Goal: Check status: Check status

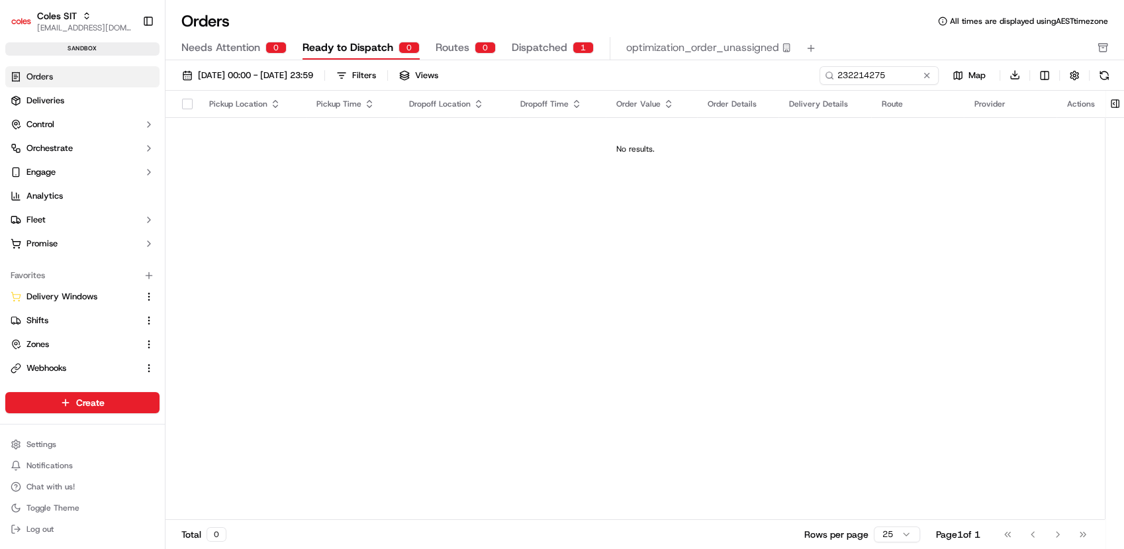
click at [519, 51] on span "Dispatched" at bounding box center [540, 48] width 56 height 16
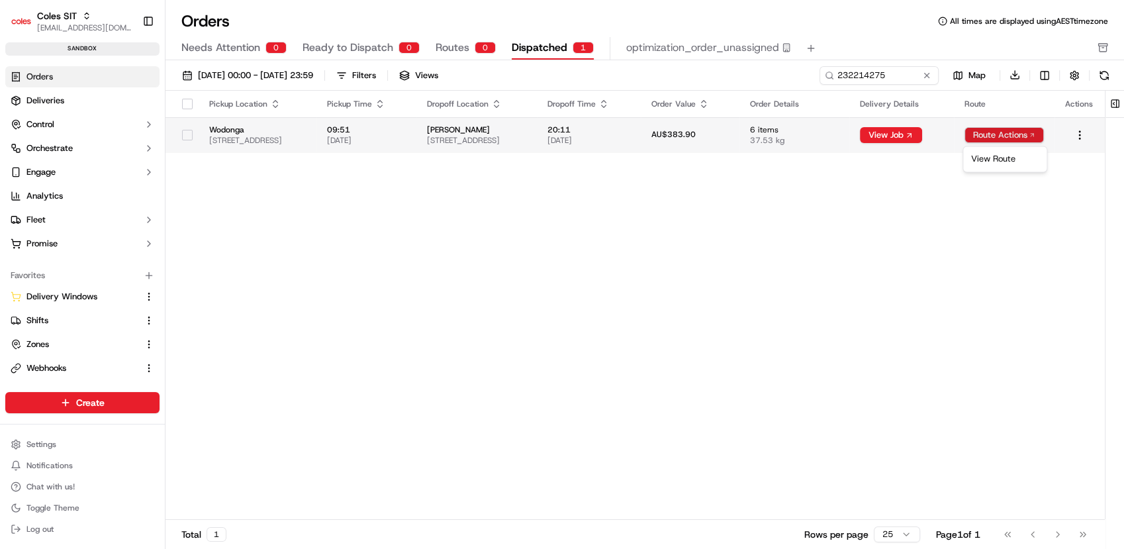
click at [1023, 134] on html "Coles SIT prateekmohan.lal@coles.com.au Toggle Sidebar sandbox Orders Deliverie…" at bounding box center [562, 274] width 1124 height 549
click at [1003, 159] on div "View Route" at bounding box center [1004, 159] width 78 height 20
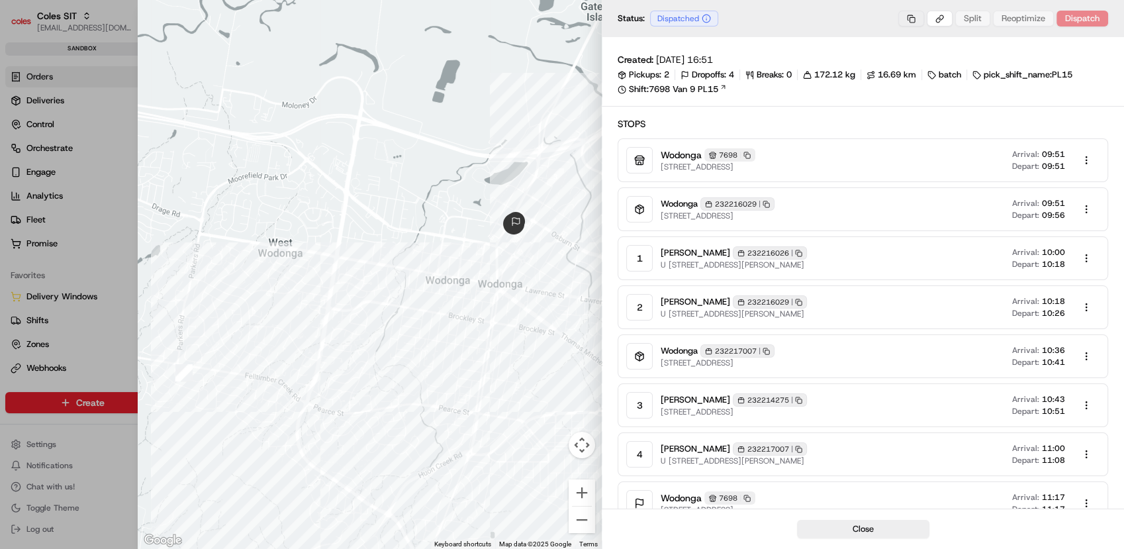
click at [913, 24] on button "button" at bounding box center [911, 19] width 26 height 16
click at [910, 58] on div "Copy Job ID" at bounding box center [913, 62] width 83 height 20
click at [89, 363] on div at bounding box center [562, 274] width 1124 height 549
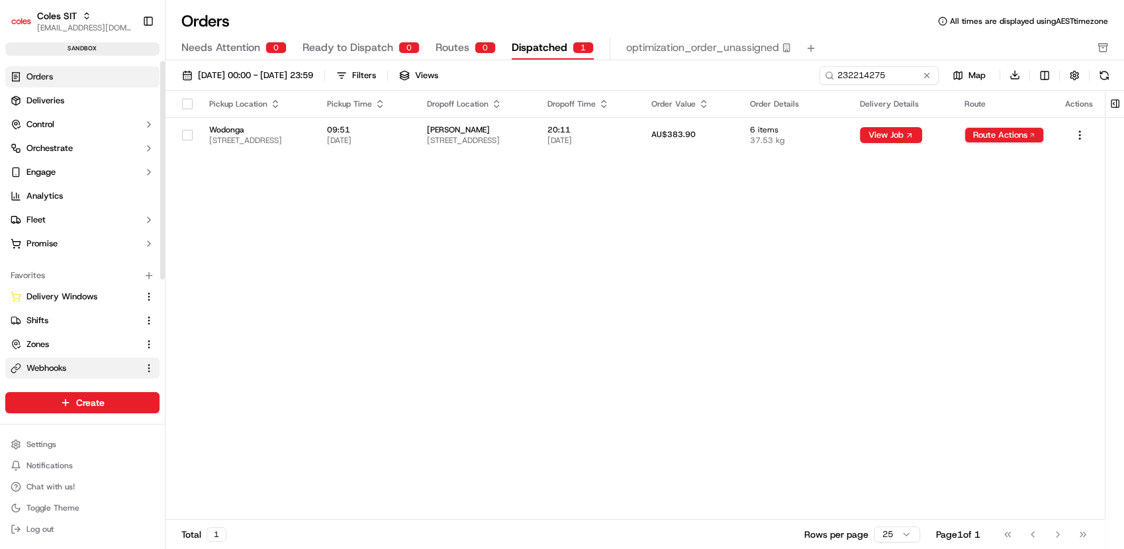
click at [42, 371] on span "Webhooks" at bounding box center [46, 368] width 40 height 12
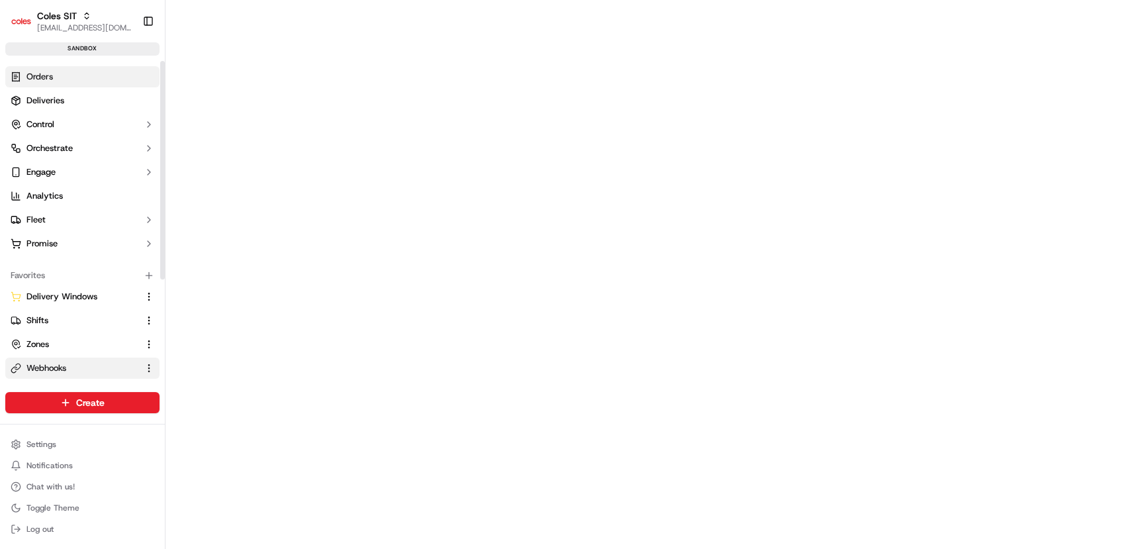
click at [61, 77] on link "Orders" at bounding box center [82, 76] width 154 height 21
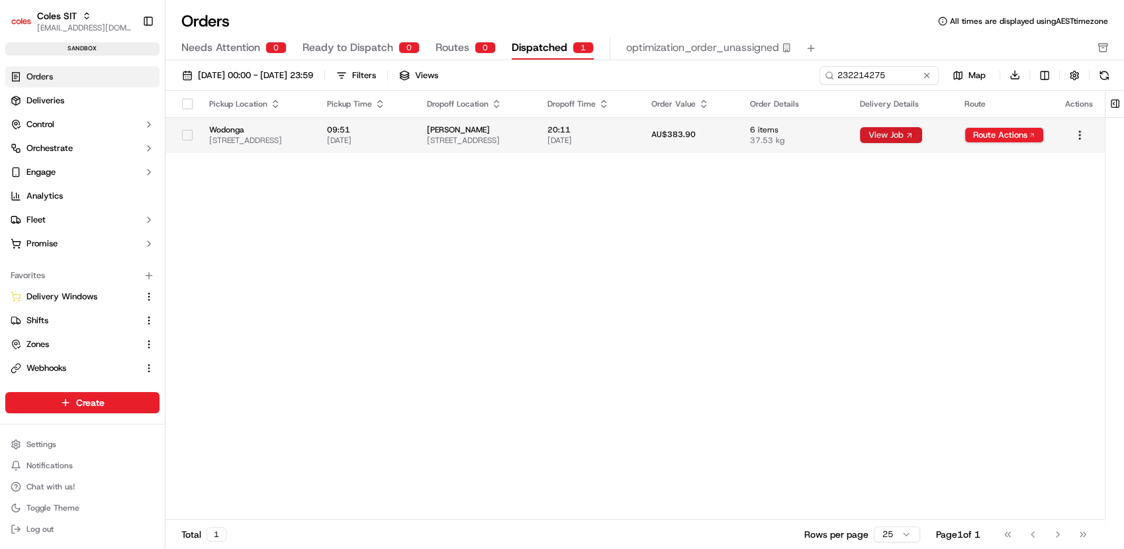
click at [922, 136] on button "View Job" at bounding box center [891, 135] width 62 height 16
click at [1037, 128] on html "Coles SIT prateekmohan.lal@coles.com.au Toggle Sidebar sandbox Orders Deliverie…" at bounding box center [562, 274] width 1124 height 549
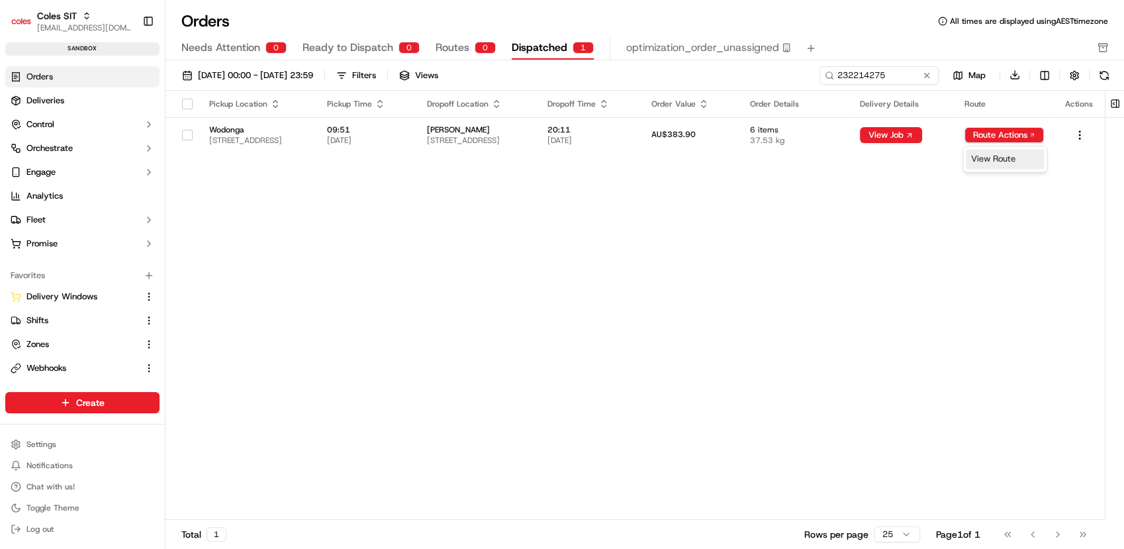
click at [1021, 163] on div "View Route" at bounding box center [1004, 159] width 78 height 20
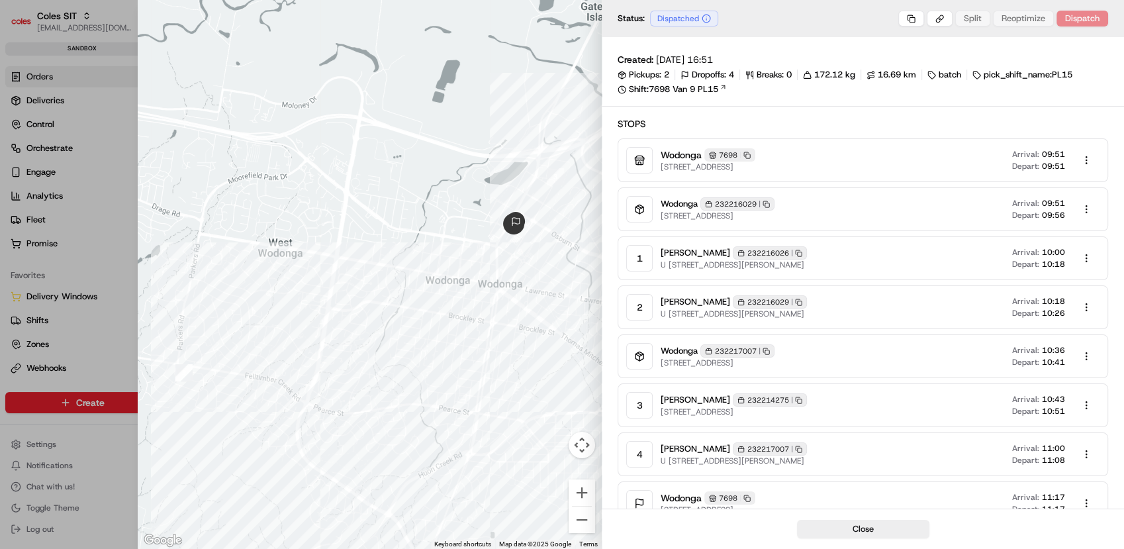
scroll to position [60, 0]
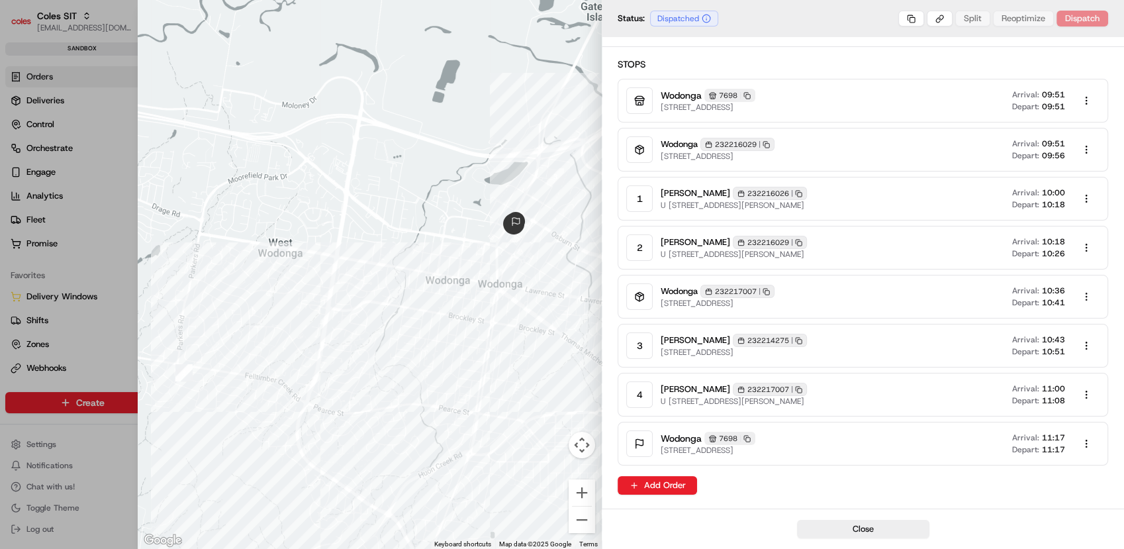
click at [1084, 294] on button "button" at bounding box center [1086, 296] width 26 height 26
click at [889, 268] on div at bounding box center [562, 274] width 1124 height 549
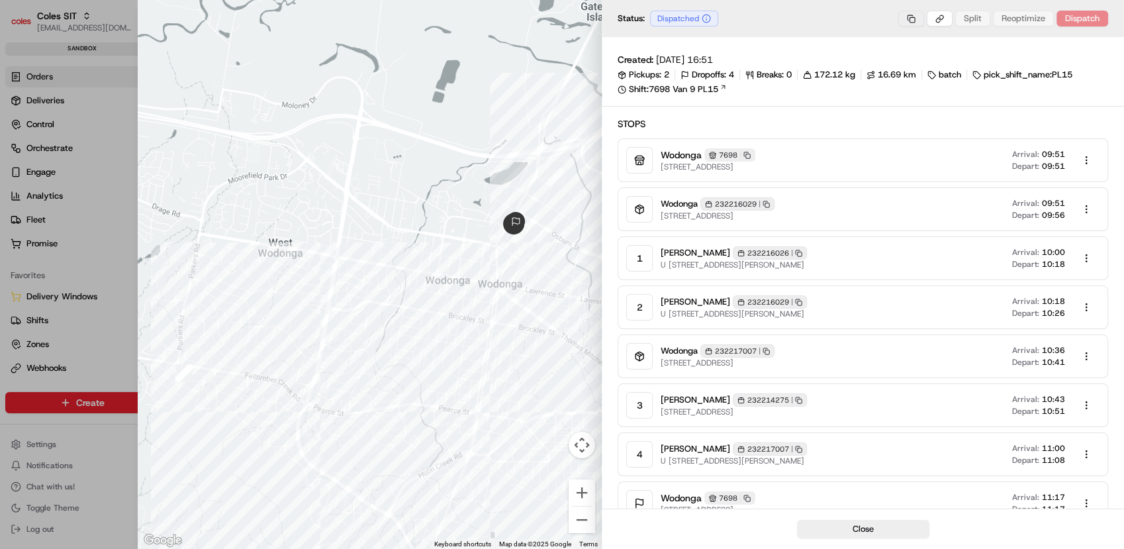
click at [909, 19] on button "button" at bounding box center [911, 19] width 26 height 16
click at [929, 156] on div at bounding box center [562, 274] width 1124 height 549
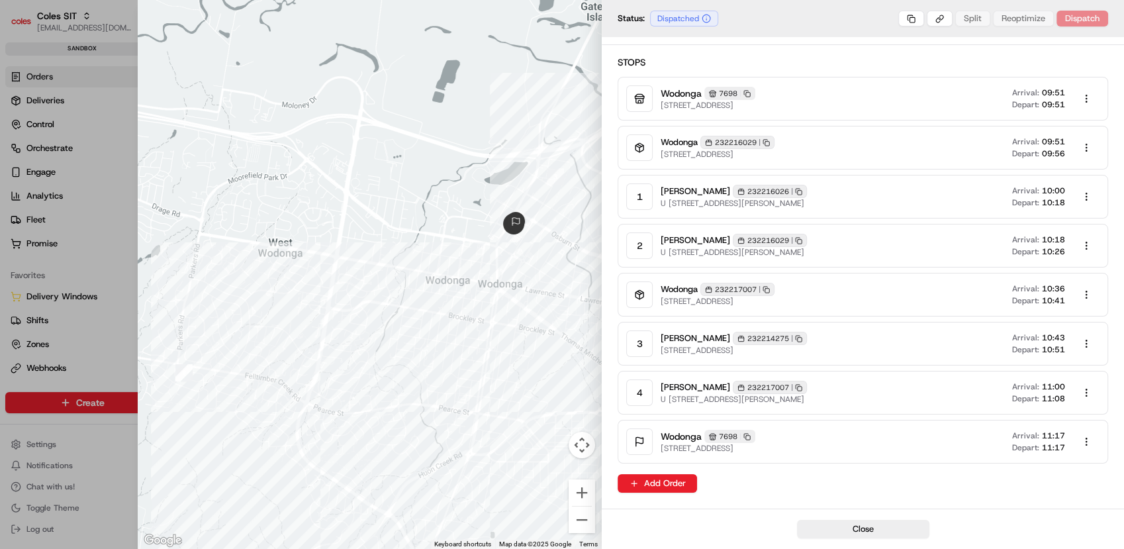
scroll to position [60, 0]
click at [795, 192] on icon "button" at bounding box center [798, 193] width 7 height 7
click at [797, 241] on rect "button" at bounding box center [799, 243] width 4 height 4
click at [795, 337] on icon "button" at bounding box center [798, 340] width 7 height 7
click at [795, 386] on icon "button" at bounding box center [798, 389] width 7 height 7
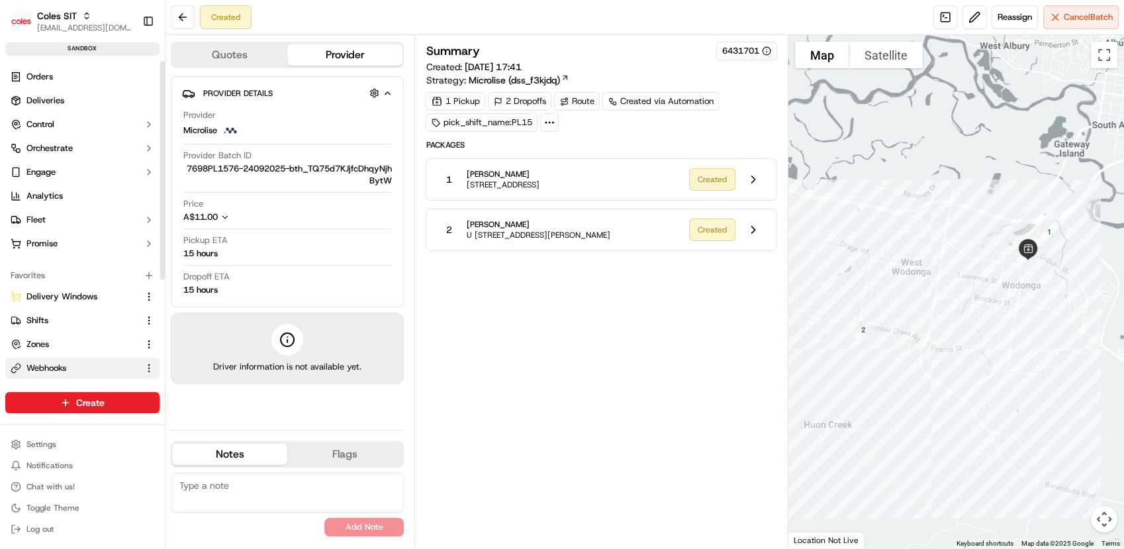
click at [66, 363] on span "Webhooks" at bounding box center [46, 368] width 40 height 12
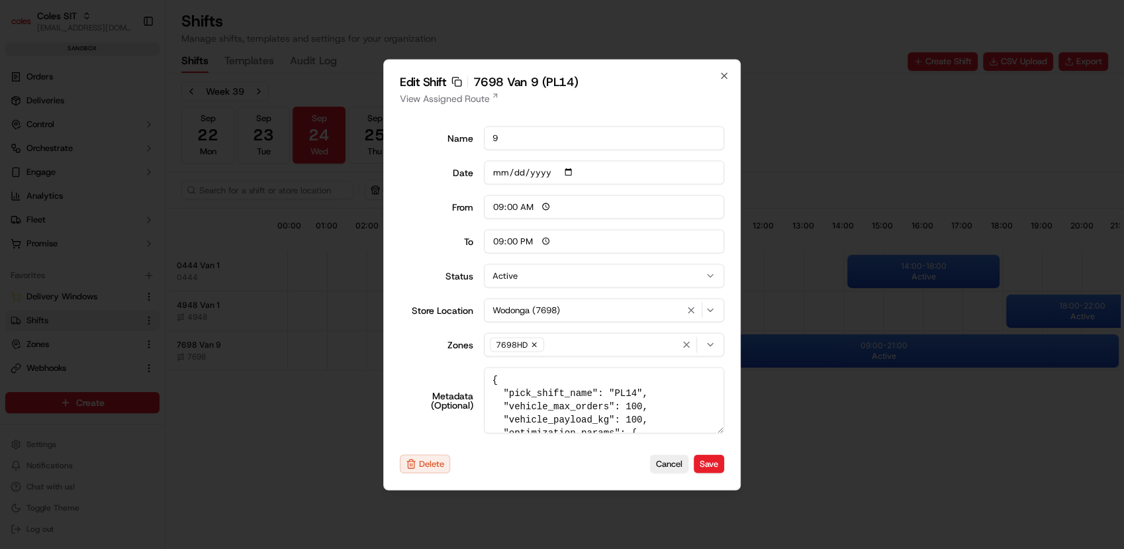
click at [729, 75] on div "Edit Shift Copy sft_NKuFVUhGkKQzVLcs6F4Qsg 7698 Van 9 (PL14) View Assigned Rout…" at bounding box center [561, 274] width 357 height 431
drag, startPoint x: 725, startPoint y: 73, endPoint x: 39, endPoint y: 308, distance: 724.5
click at [725, 73] on icon "button" at bounding box center [724, 75] width 11 height 11
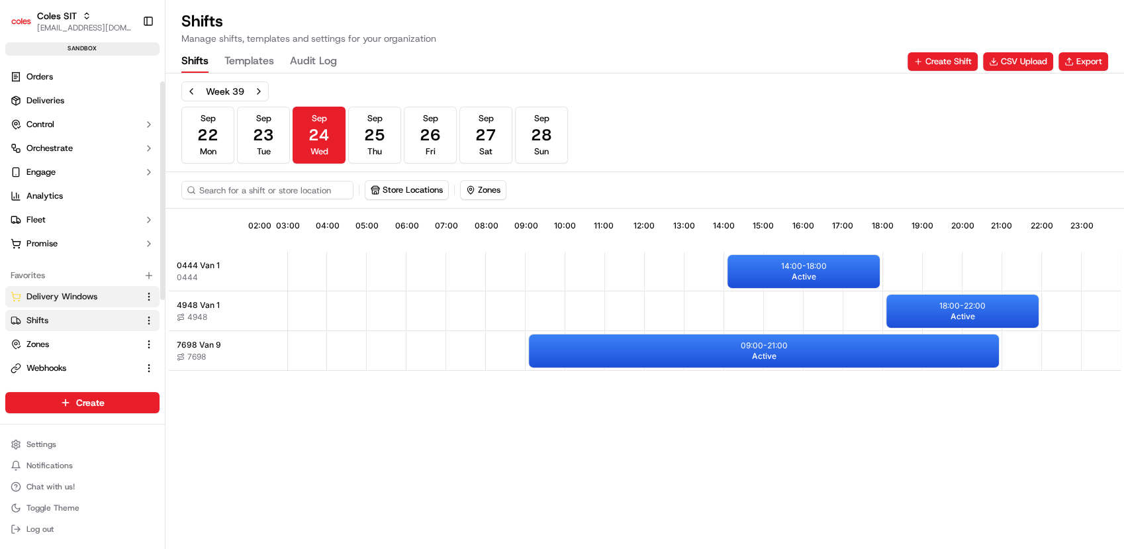
scroll to position [150, 0]
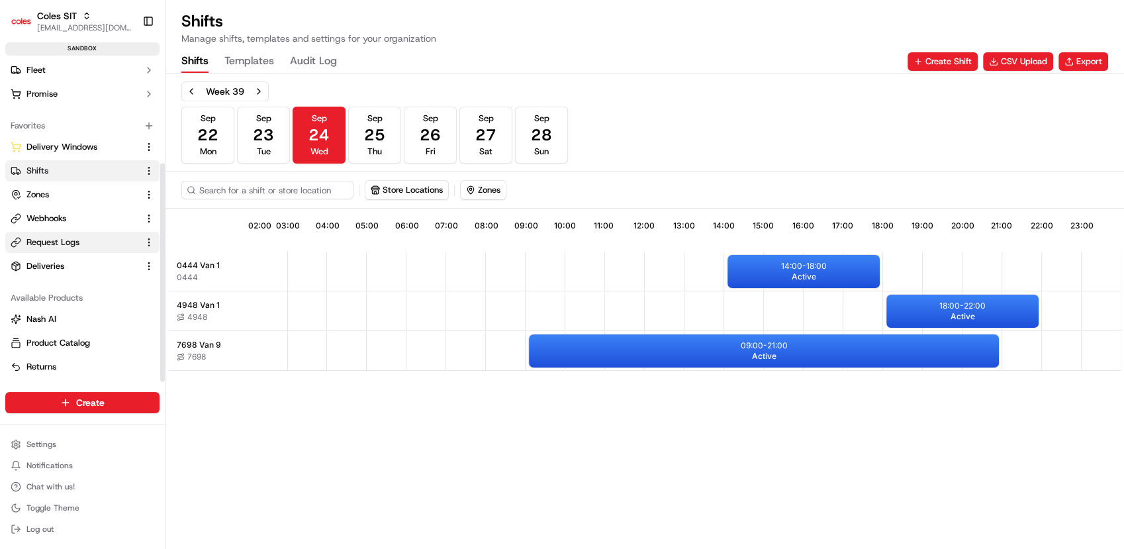
click at [57, 241] on span "Request Logs" at bounding box center [52, 242] width 53 height 12
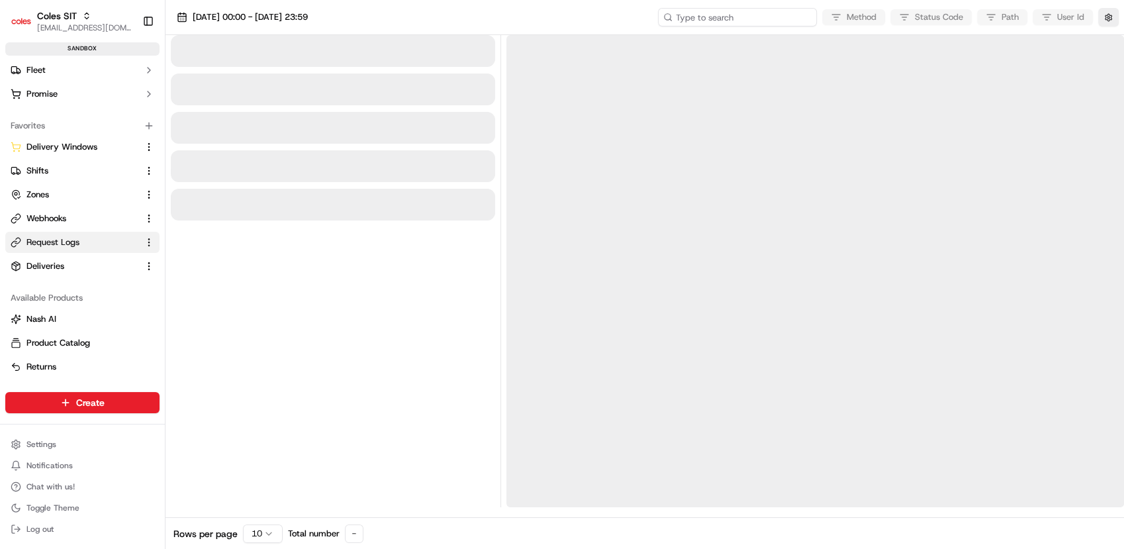
click at [735, 22] on input at bounding box center [737, 17] width 159 height 19
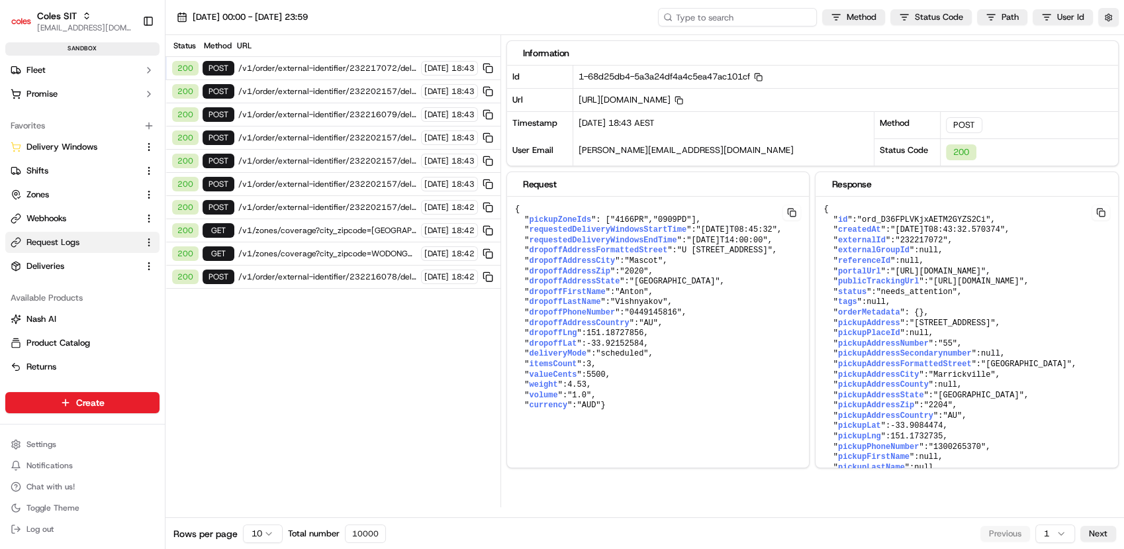
paste input ""job_bAcEvujQsg4naRM7nJQpZt""
type input ""job_bAcEvujQsg4naRM7nJQpZt""
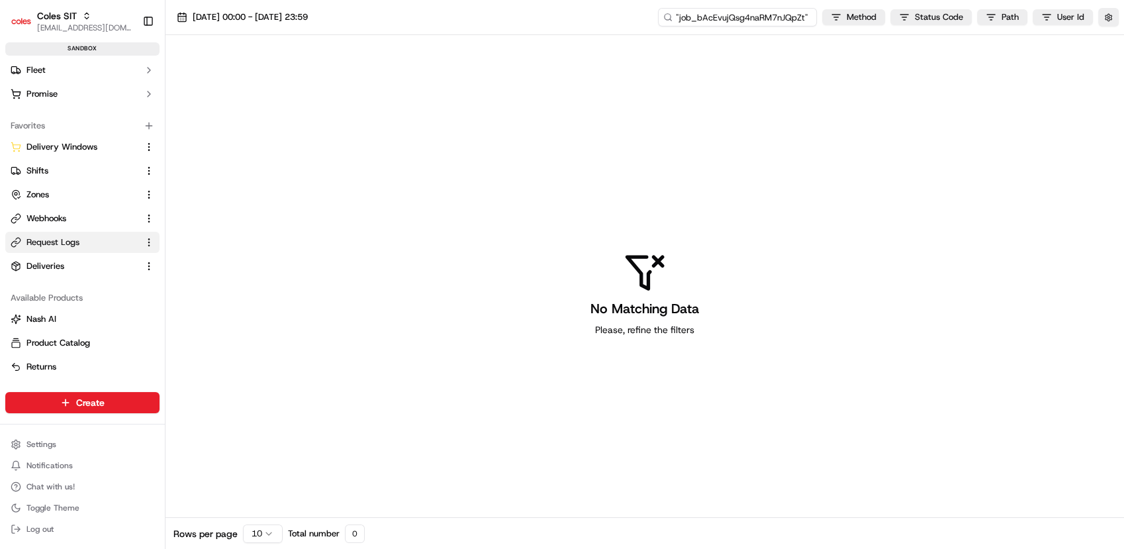
type input "job_bAcEvujQsg4naRM7nJQpZt""
drag, startPoint x: 719, startPoint y: 19, endPoint x: 812, endPoint y: 15, distance: 92.7
click at [862, 7] on div "23/09/2025 00:00 - 23/09/2025 23:59 job_bAcEvujQsg4naRM7nJQpZt" Method Status C…" at bounding box center [644, 17] width 958 height 35
type input "job_bAcEvujQsg4naRM7nJQpZt"
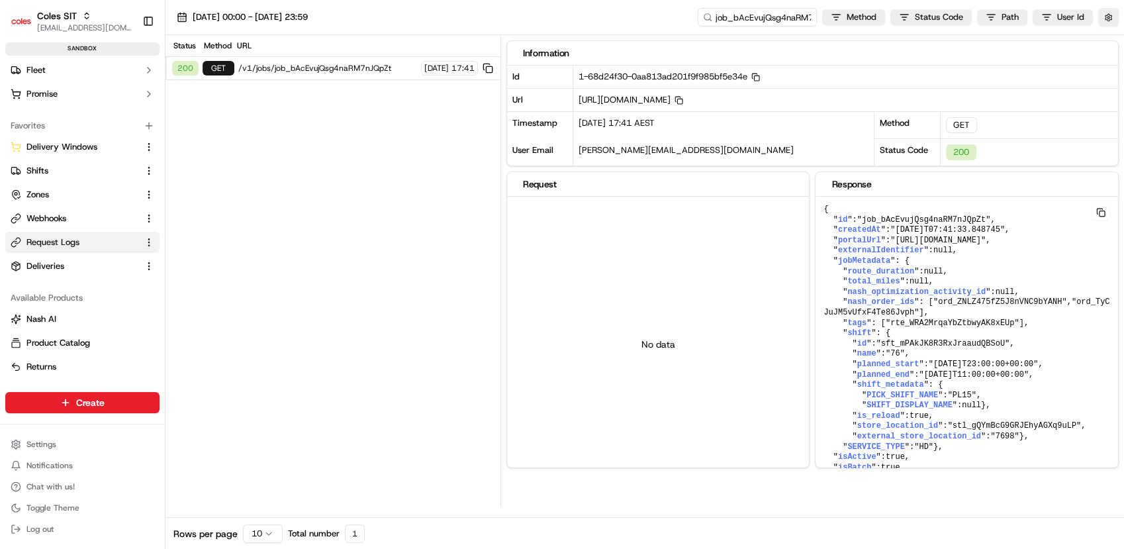
drag, startPoint x: 833, startPoint y: 100, endPoint x: 974, endPoint y: 103, distance: 141.0
click at [974, 103] on div "https://api.sandbox.ap-southeast-2.usenash.com/v1/jobs/job_bAcEvujQsg4naRM7nJQp…" at bounding box center [845, 99] width 545 height 23
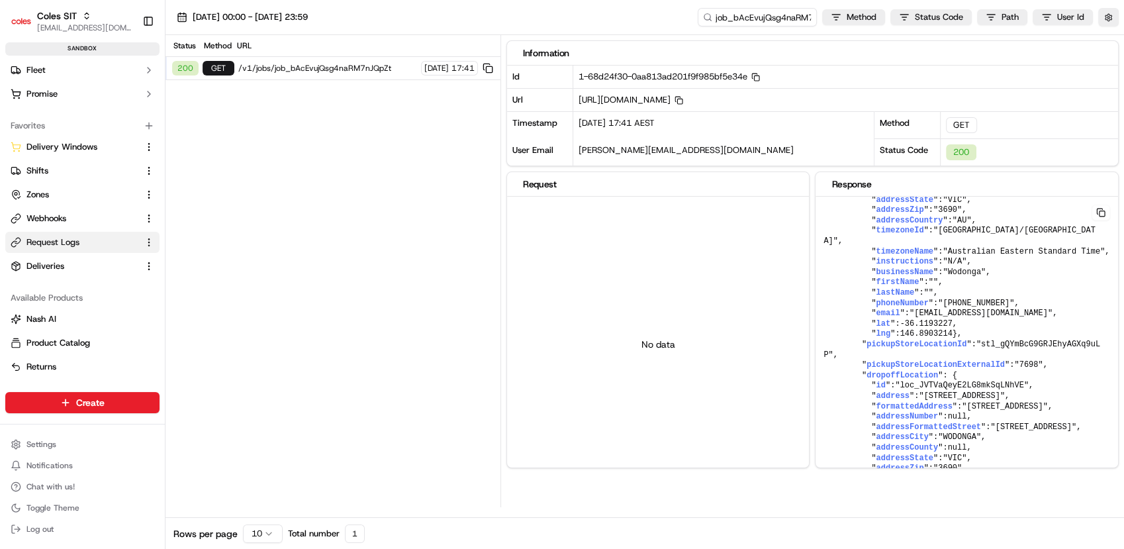
click at [649, 275] on div "No data" at bounding box center [658, 344] width 302 height 295
click at [766, 19] on input "job_bAcEvujQsg4naRM7nJQpZt" at bounding box center [737, 17] width 159 height 19
paste input ""job_KjuPkUDzUvKHqvcJuH34aa""
type input ""job_KjuPkUDzUvKHqvcJuH34aa""
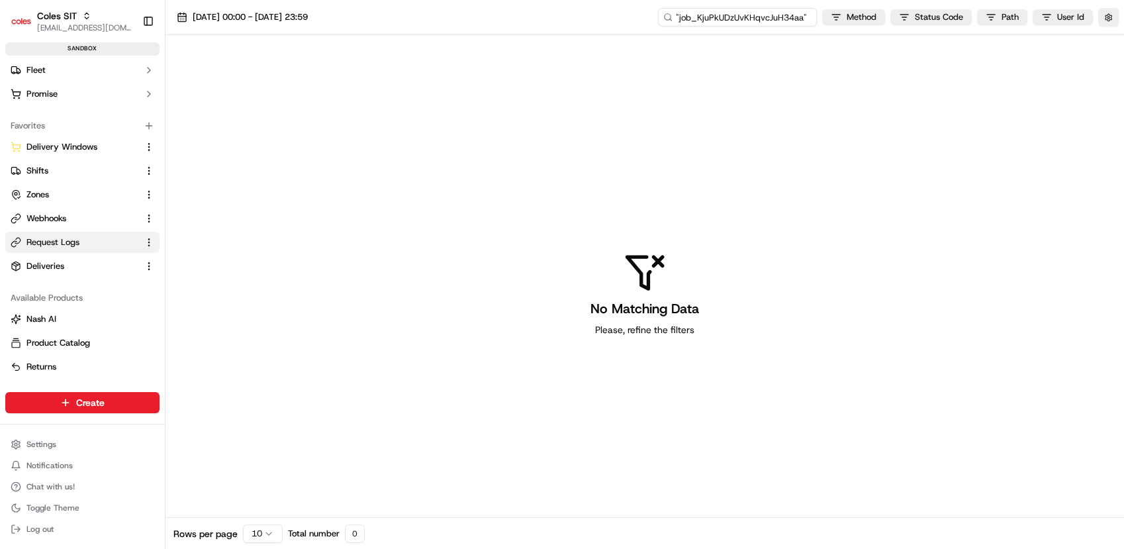
type input "job_KjuPkUDzUvKHqvcJuH34aa""
drag, startPoint x: 770, startPoint y: 17, endPoint x: 854, endPoint y: 11, distance: 84.3
click at [854, 11] on div "job_KjuPkUDzUvKHqvcJuH34aa" Method Status Code Path User Id" at bounding box center [888, 17] width 461 height 19
click at [805, 18] on input "job_KjuPkUDzUvKHqvcJuH34aa"" at bounding box center [737, 17] width 159 height 19
type input "job_KjuPkUDzUvKHqvcJuH34aa"
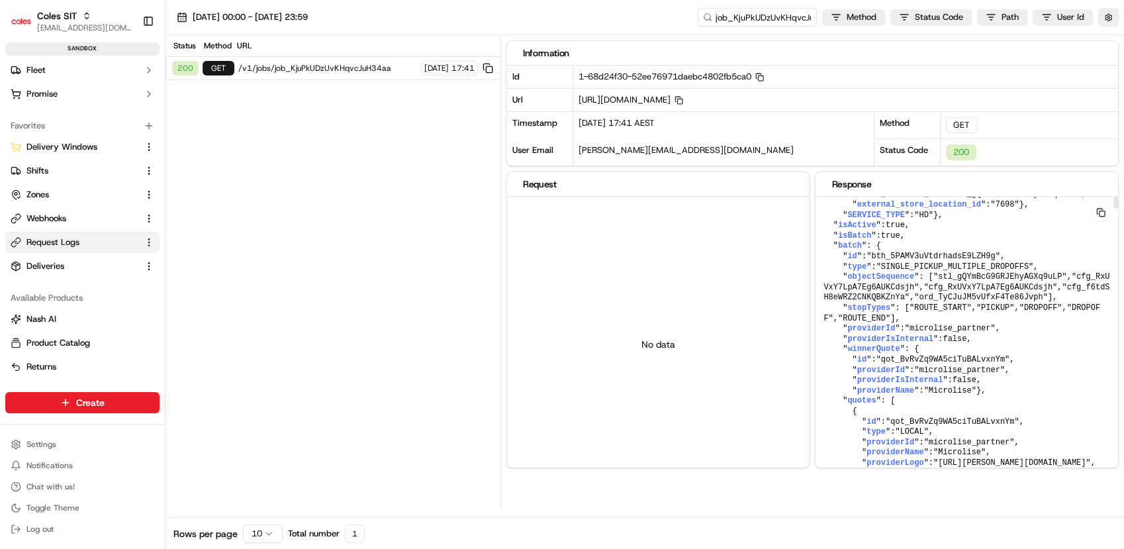
scroll to position [0, 0]
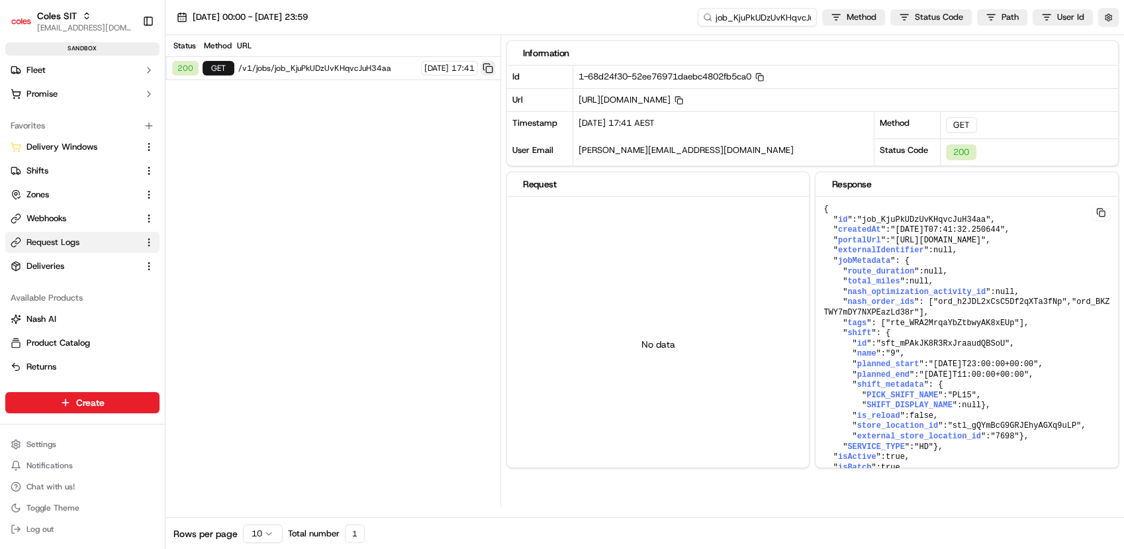
click at [487, 69] on button at bounding box center [487, 68] width 15 height 15
click at [985, 238] on span ""https://portal.sandbox.usenash.com/active/job_KjuPkUDzUvKHqvcJuH34aa"" at bounding box center [937, 240] width 95 height 9
click at [1102, 210] on button at bounding box center [1100, 212] width 19 height 16
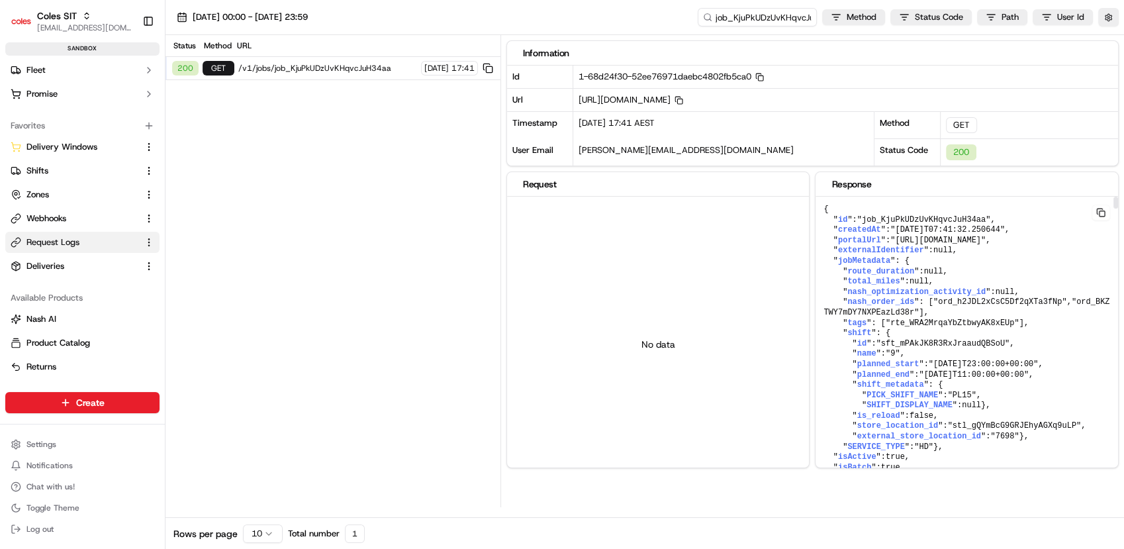
click at [1102, 210] on button at bounding box center [1100, 212] width 19 height 16
click at [780, 12] on input "job_KjuPkUDzUvKHqvcJuH34aa" at bounding box center [737, 17] width 159 height 19
paste input ""job_bAcEvujQsg4naRM7nJQpZt""
type input ""job_bAcEvujQsg4naRM7nJQpZt""
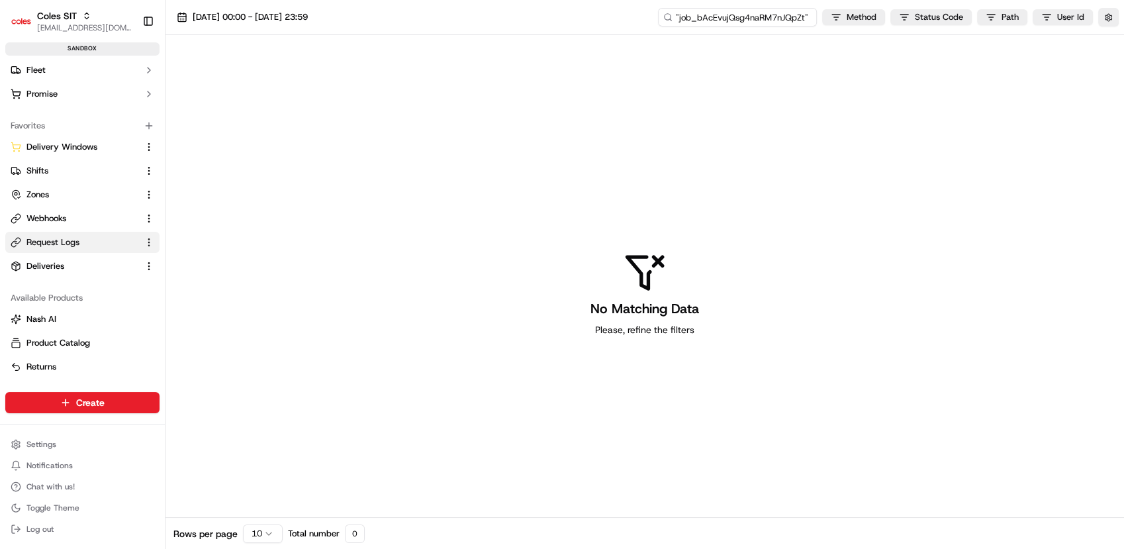
type input "job_bAcEvujQsg4naRM7nJQpZt""
drag, startPoint x: 738, startPoint y: 19, endPoint x: 877, endPoint y: 3, distance: 139.9
click at [877, 3] on div "23/09/2025 00:00 - 23/09/2025 23:59 job_bAcEvujQsg4naRM7nJQpZt" Method Status C…" at bounding box center [644, 17] width 958 height 35
type input "job_bAcEvujQsg4naRM7nJQpZt"
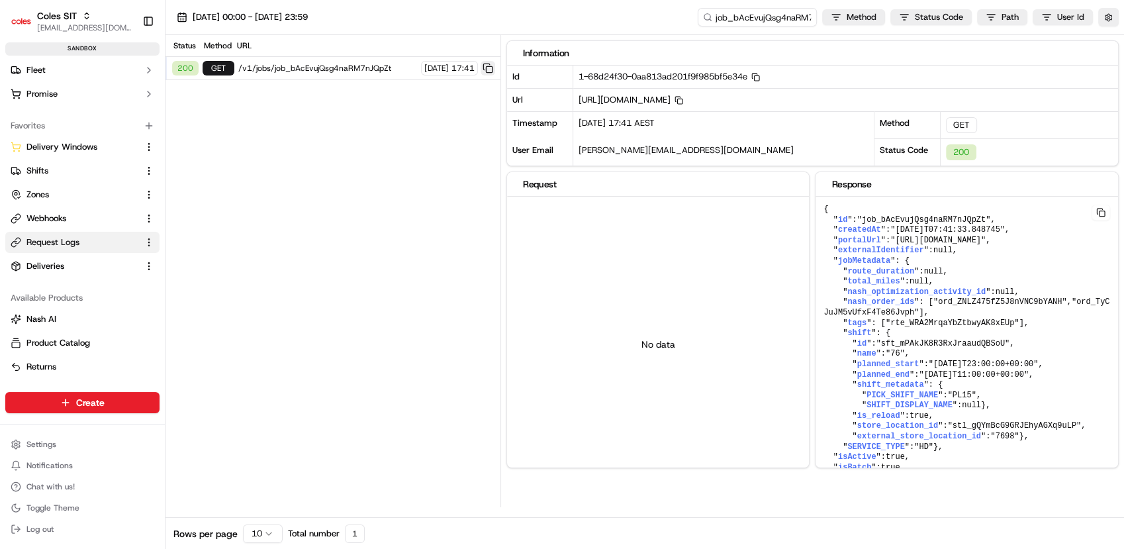
click at [485, 64] on button at bounding box center [487, 68] width 15 height 15
click at [1099, 210] on button at bounding box center [1100, 212] width 19 height 16
click at [915, 286] on span "null" at bounding box center [918, 281] width 19 height 9
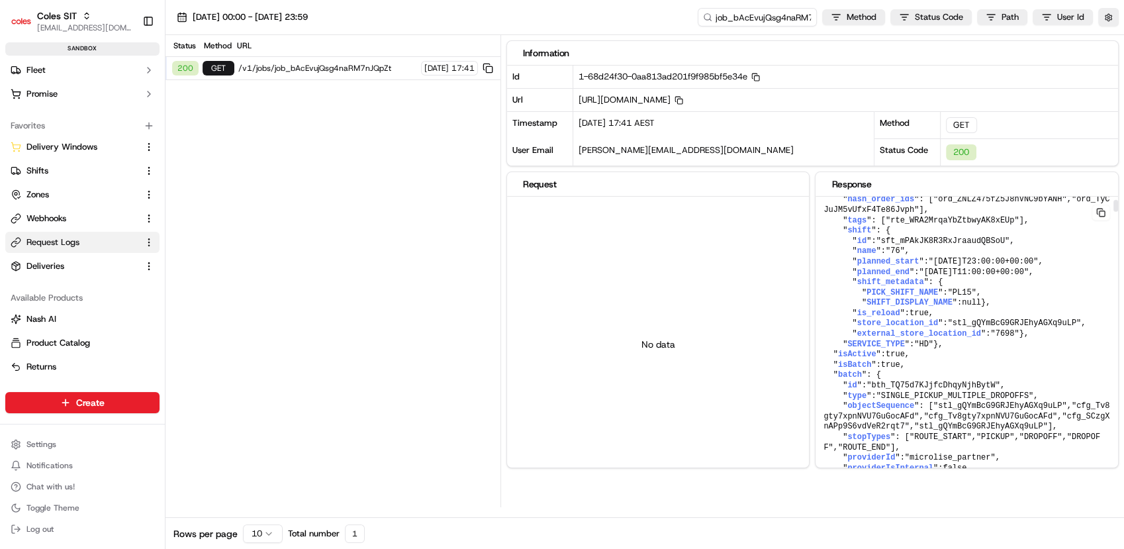
scroll to position [109, 0]
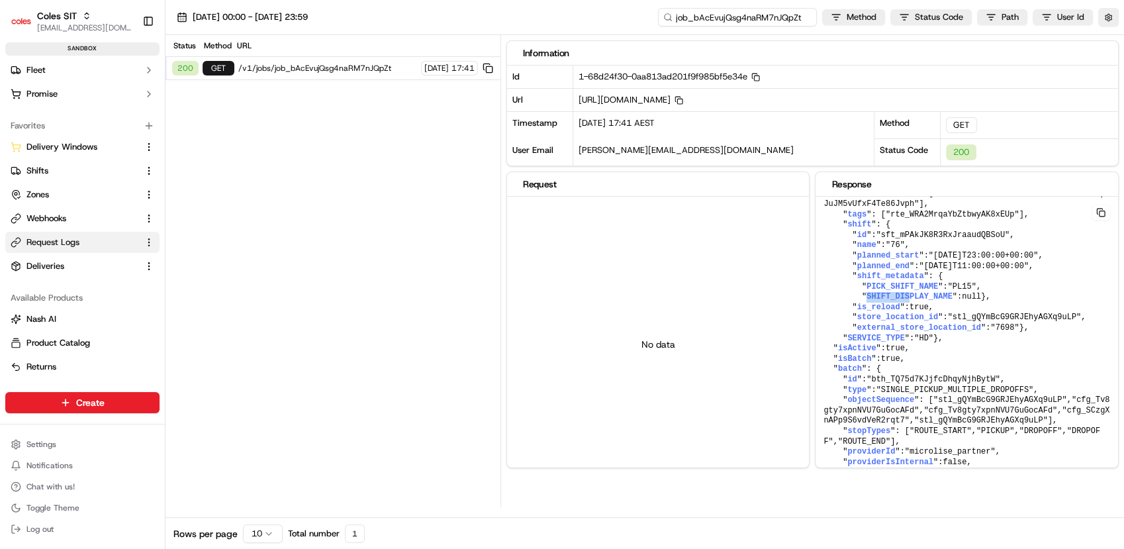
click at [771, 21] on input "job_bAcEvujQsg4naRM7nJQpZt" at bounding box center [737, 17] width 159 height 19
paste input "KjuPkUDzUvKHqvcJuH34aa"
type input "job_KjuPkUDzUvKHqvcJuH34aa"
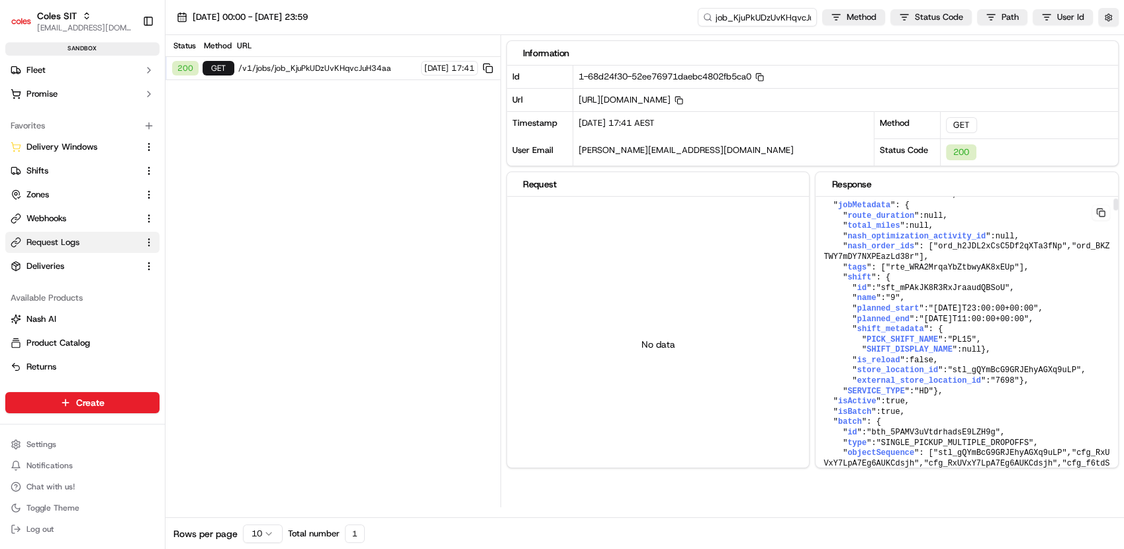
scroll to position [58, 0]
drag, startPoint x: 935, startPoint y: 416, endPoint x: 825, endPoint y: 382, distance: 115.1
click at [754, 13] on input "job_KjuPkUDzUvKHqvcJuH34aa" at bounding box center [737, 17] width 159 height 19
